Goal: Task Accomplishment & Management: Manage account settings

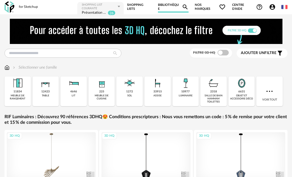
click at [168, 6] on link "Bibliothèque Magnify icon" at bounding box center [173, 6] width 31 height 11
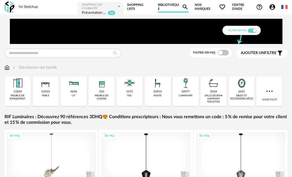
click at [168, 5] on link "Bibliothèque Magnify icon" at bounding box center [173, 6] width 31 height 11
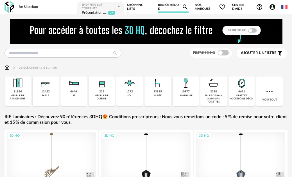
click at [274, 7] on icon "Account Circle icon" at bounding box center [272, 7] width 6 height 6
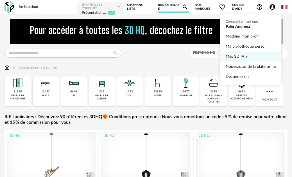
click at [238, 55] on span "Mes 3D IA" at bounding box center [234, 57] width 19 height 10
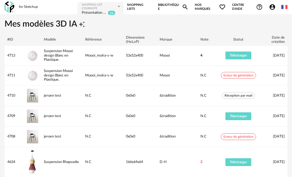
click at [273, 9] on icon "Account Circle icon" at bounding box center [272, 7] width 6 height 6
click at [275, 6] on icon "Account Circle icon" at bounding box center [272, 7] width 7 height 7
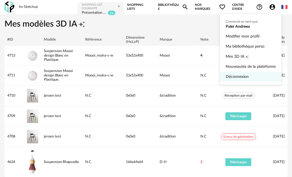
click at [242, 78] on link "Déconnexion" at bounding box center [250, 77] width 50 height 10
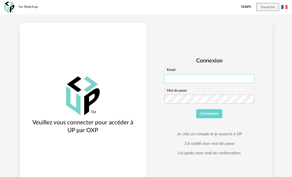
click at [186, 82] on input "text" at bounding box center [209, 78] width 90 height 9
type input "**********"
click at [248, 98] on icon at bounding box center [249, 99] width 7 height 11
click at [215, 117] on button "Connexion" at bounding box center [209, 113] width 26 height 9
